Goal: Use online tool/utility: Utilize a website feature to perform a specific function

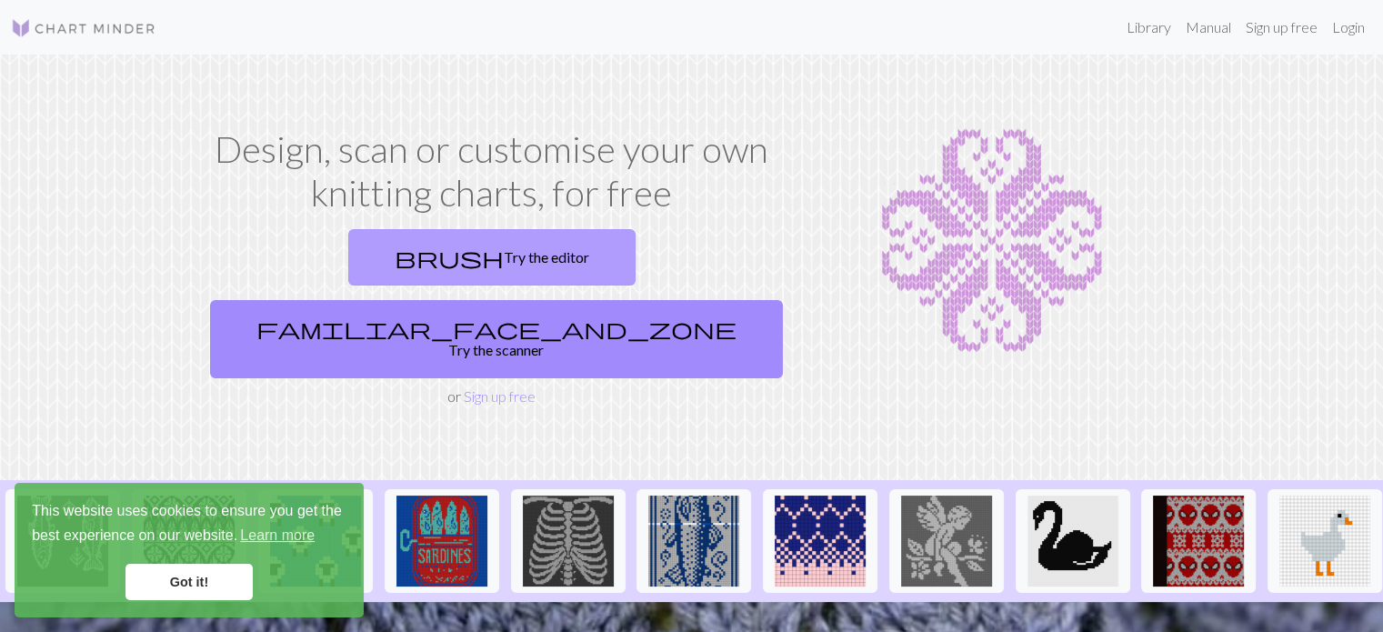
click at [385, 256] on link "brush Try the editor" at bounding box center [491, 257] width 287 height 56
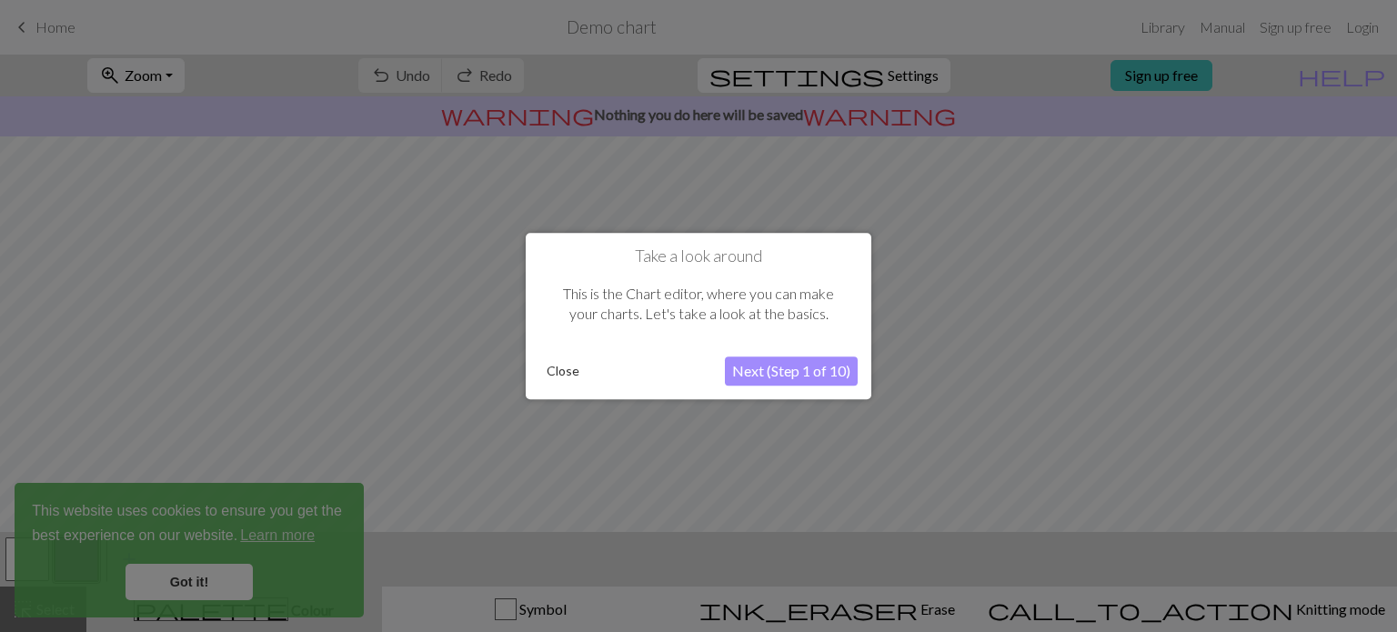
click at [813, 371] on button "Next (Step 1 of 10)" at bounding box center [791, 371] width 133 height 29
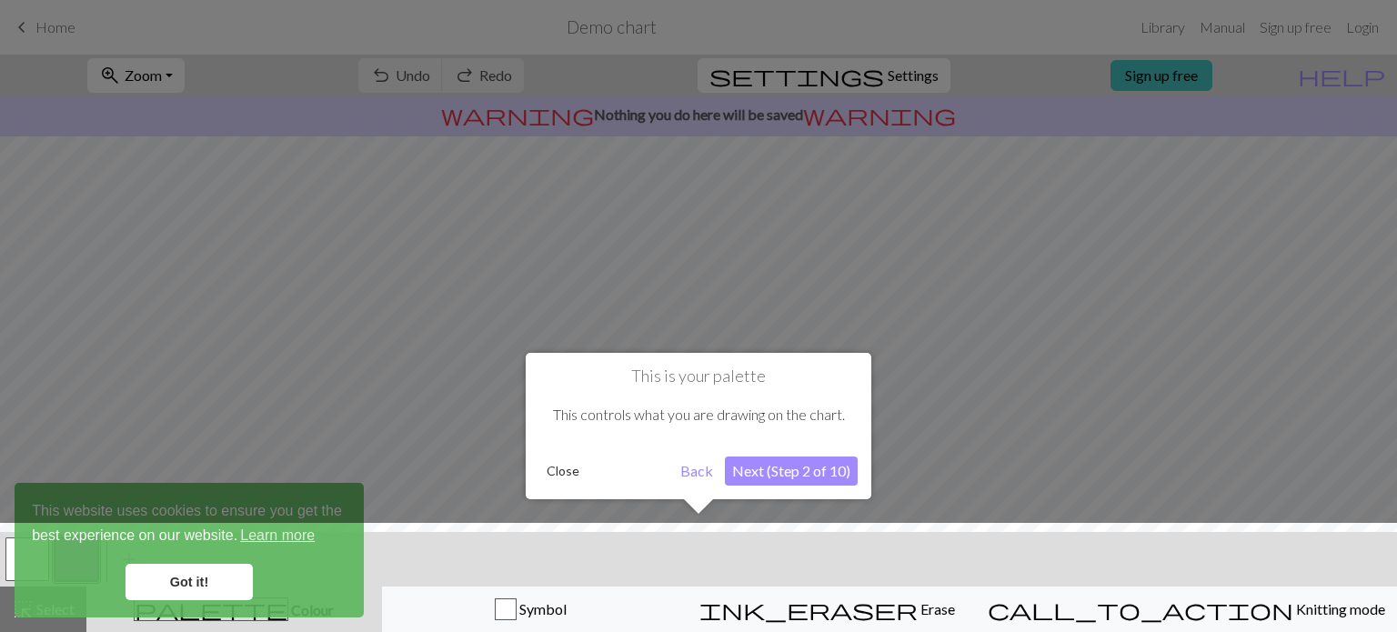
click at [780, 470] on button "Next (Step 2 of 10)" at bounding box center [791, 471] width 133 height 29
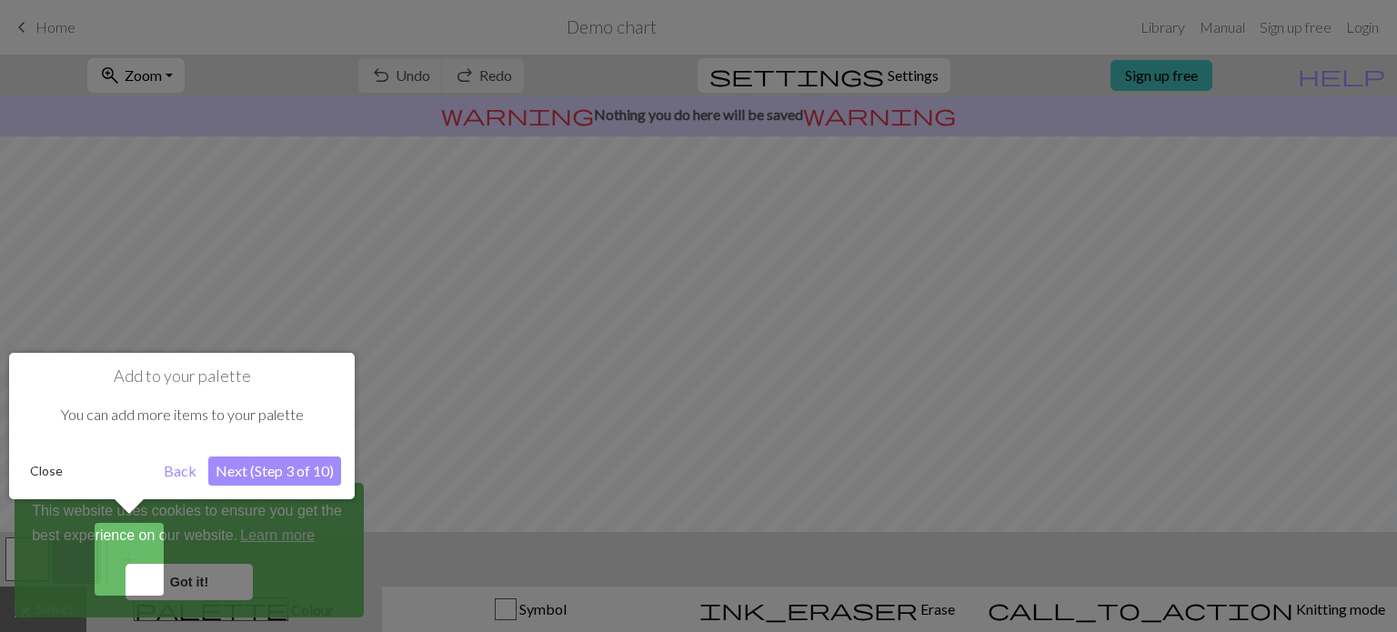
click at [263, 471] on button "Next (Step 3 of 10)" at bounding box center [274, 471] width 133 height 29
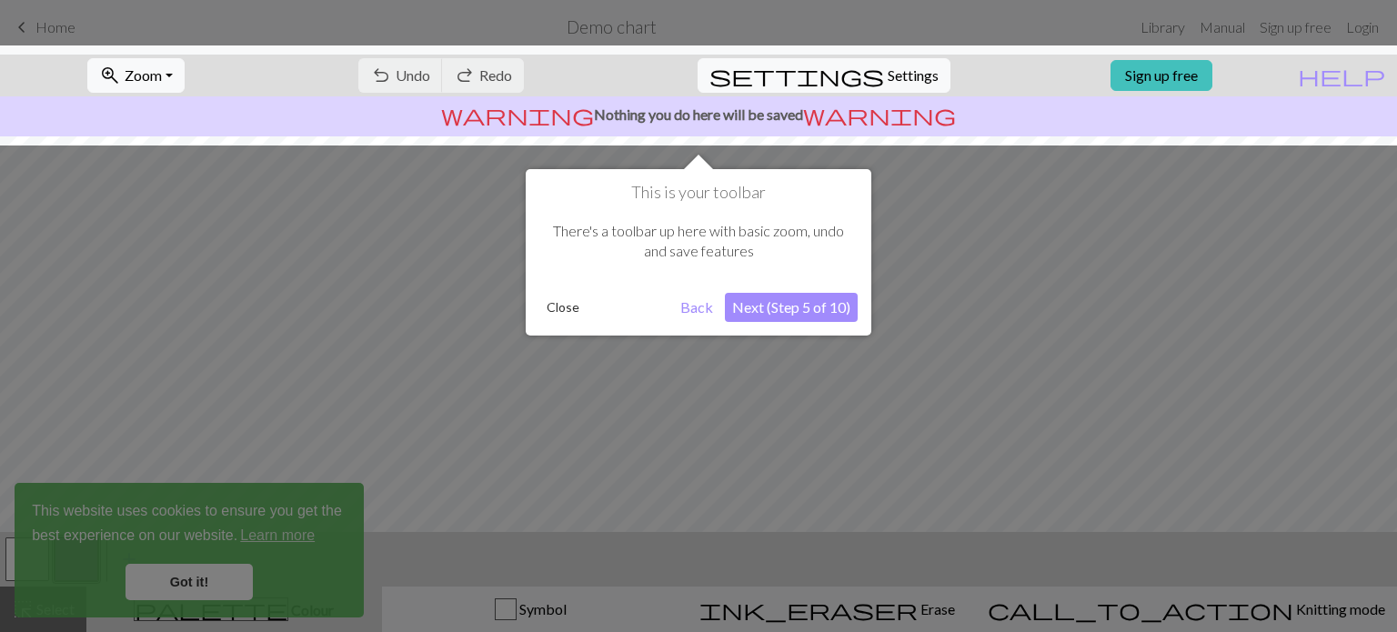
click at [814, 314] on button "Next (Step 5 of 10)" at bounding box center [791, 307] width 133 height 29
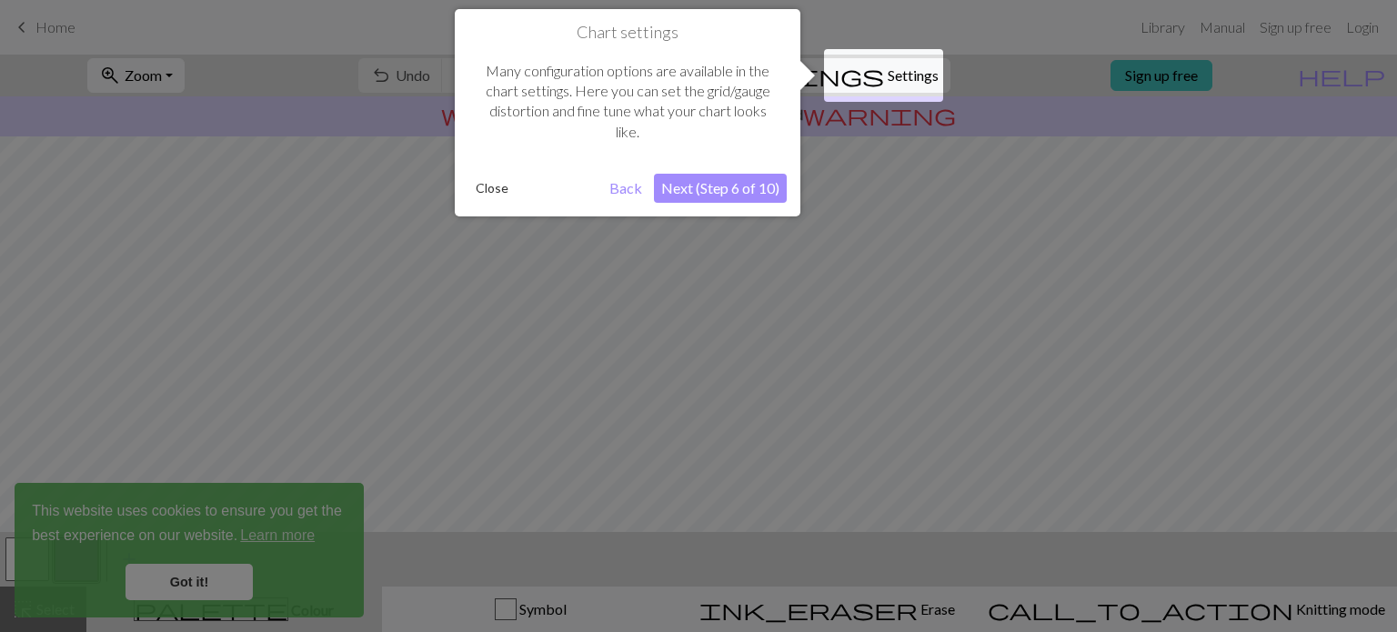
click at [490, 192] on button "Close" at bounding box center [491, 188] width 47 height 27
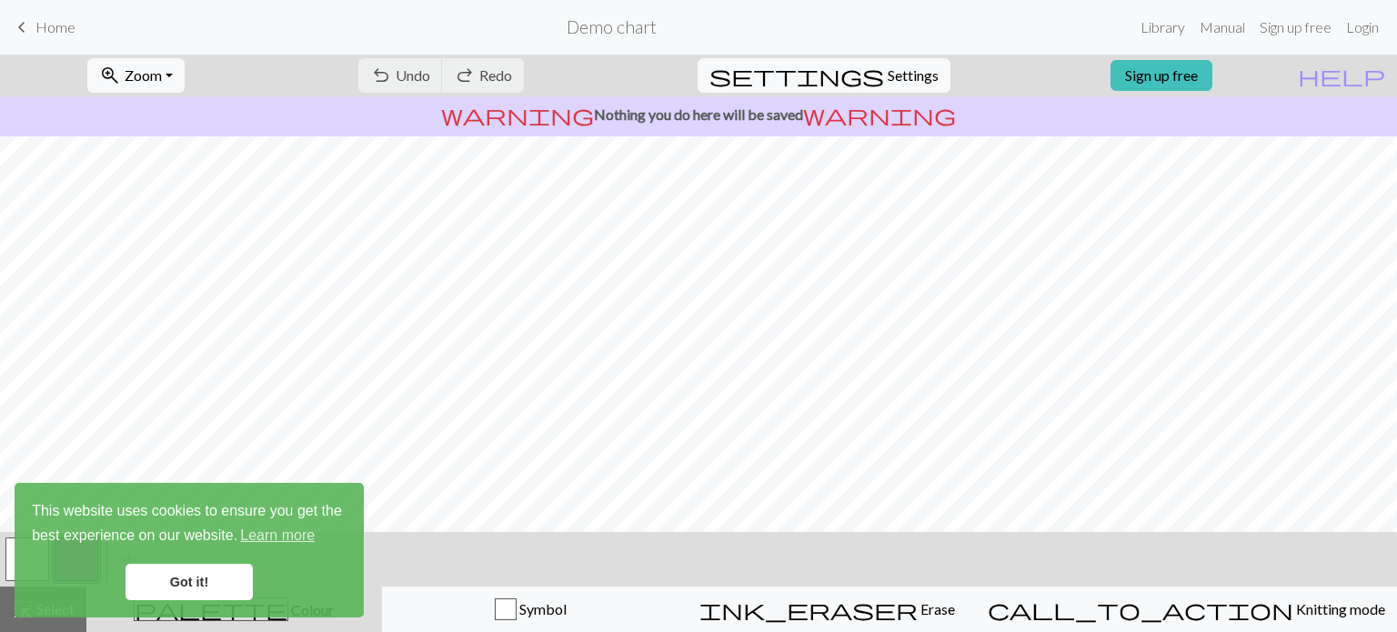
click at [206, 583] on link "Got it!" at bounding box center [189, 582] width 127 height 36
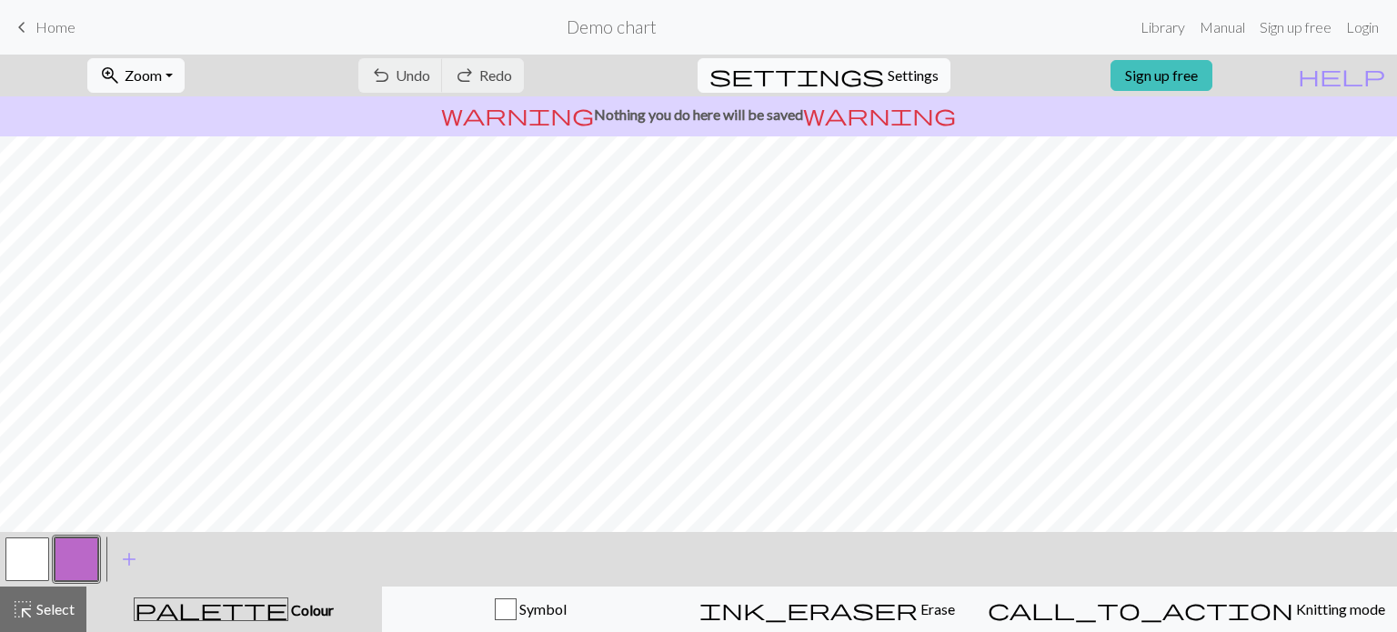
click at [888, 77] on span "Settings" at bounding box center [913, 76] width 51 height 22
select select "aran"
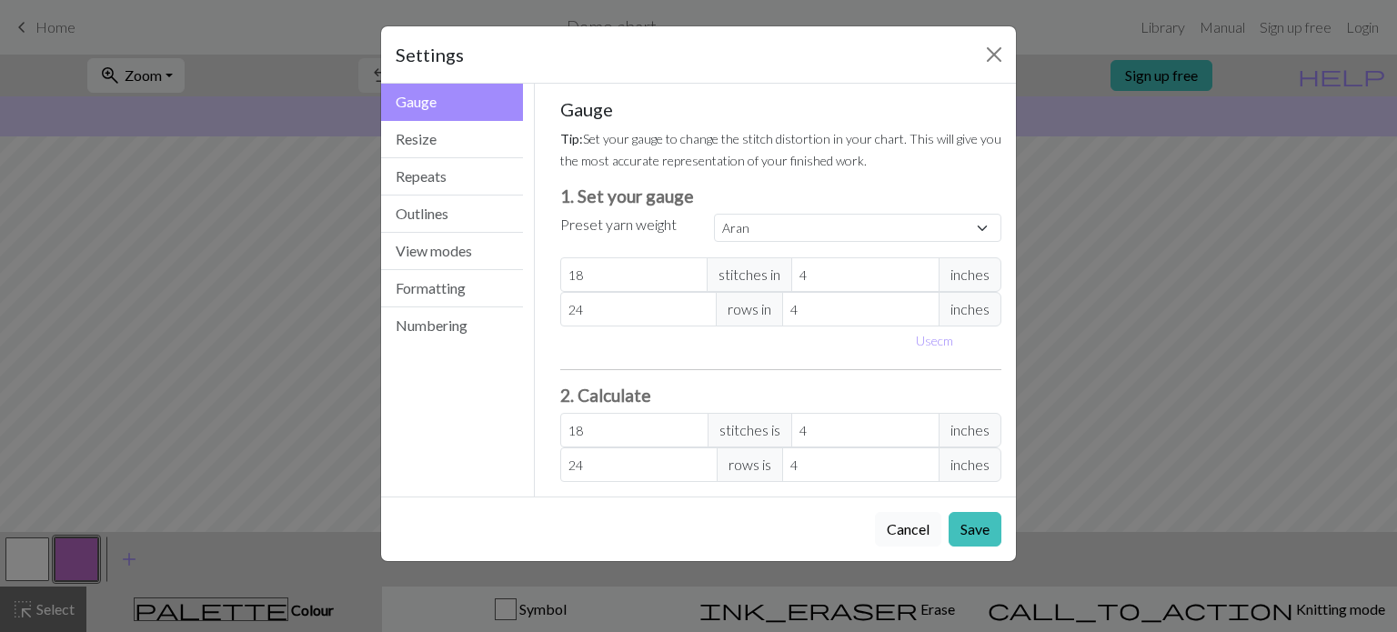
click at [910, 525] on button "Cancel" at bounding box center [908, 529] width 66 height 35
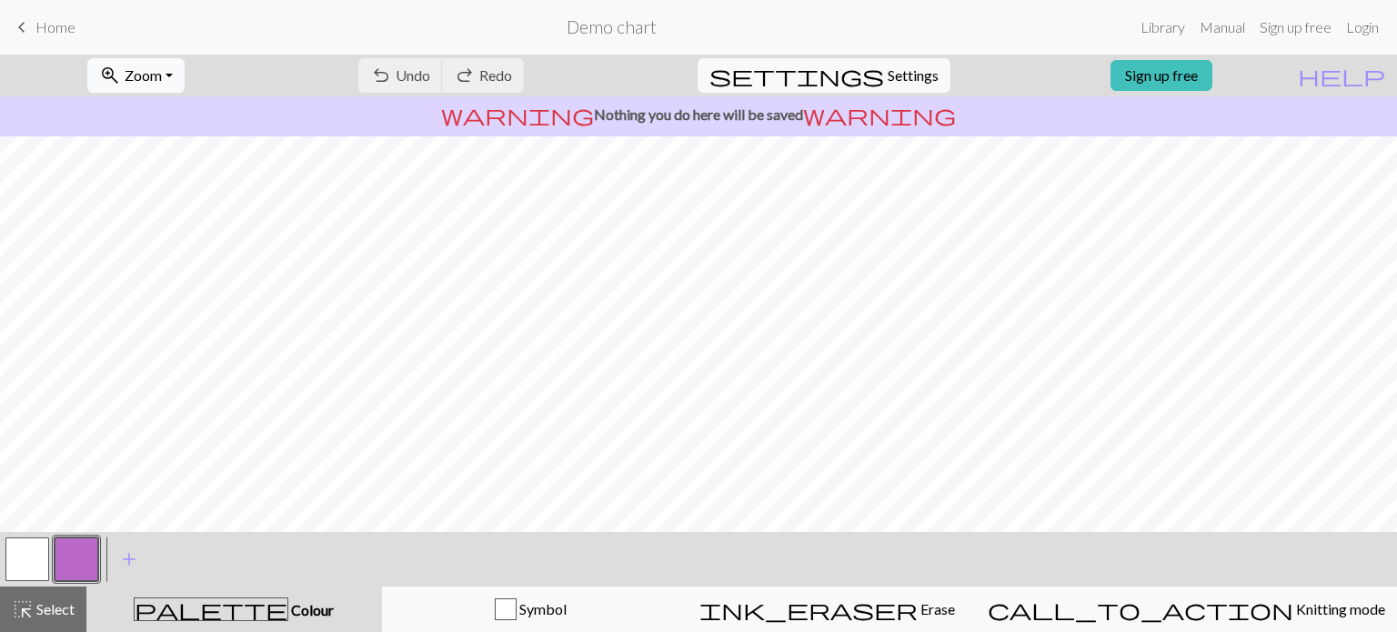
click at [185, 77] on button "zoom_in Zoom Zoom" at bounding box center [135, 75] width 97 height 35
